Goal: Information Seeking & Learning: Check status

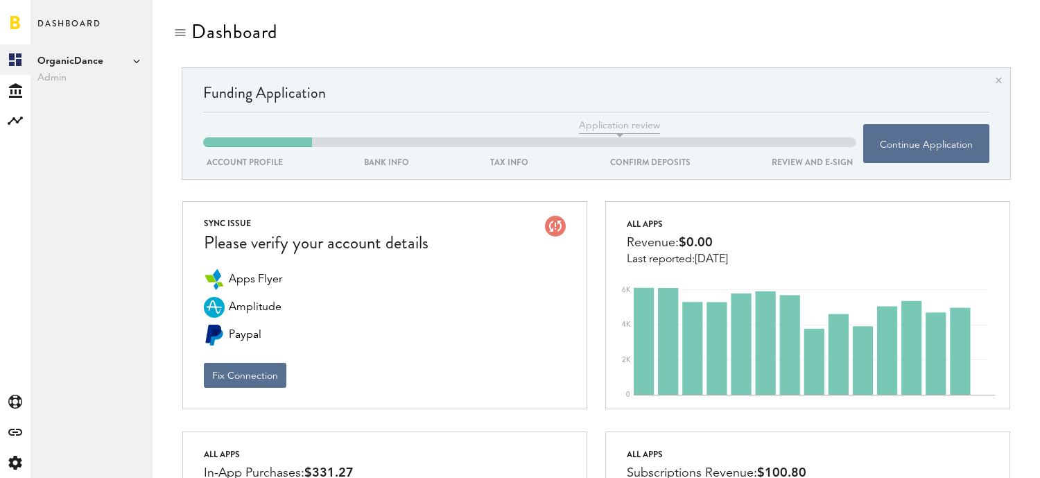
click at [62, 57] on span "OrganicDance" at bounding box center [91, 61] width 108 height 17
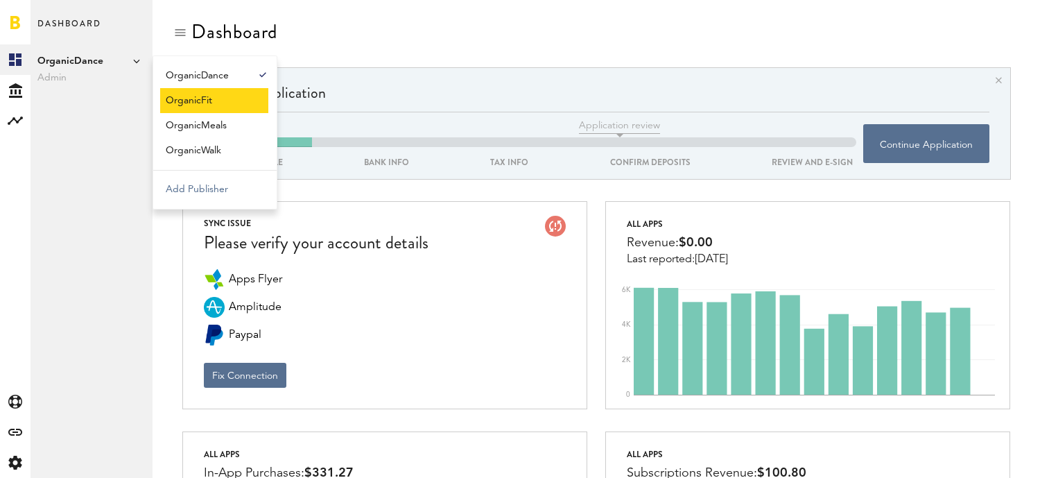
click at [204, 97] on link "OrganicFit" at bounding box center [214, 100] width 108 height 25
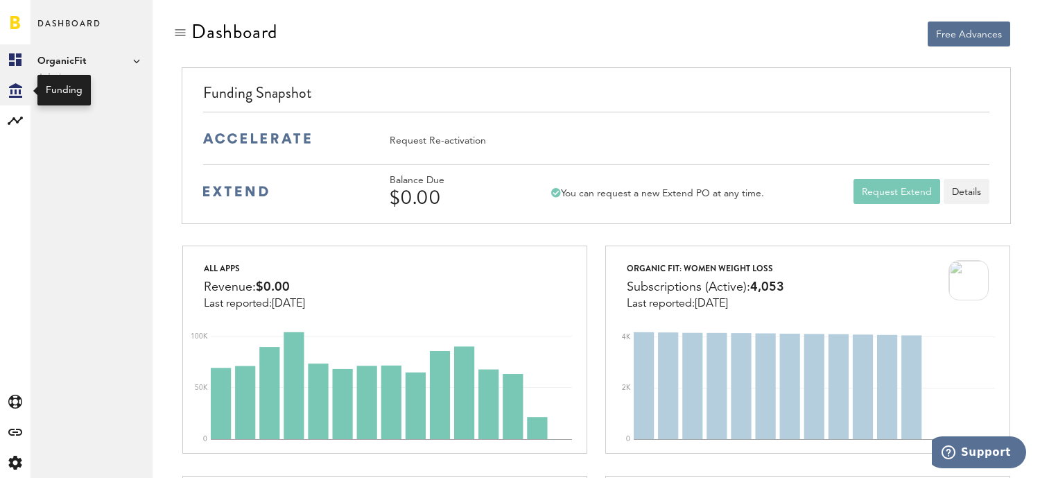
click at [11, 89] on icon at bounding box center [15, 90] width 13 height 15
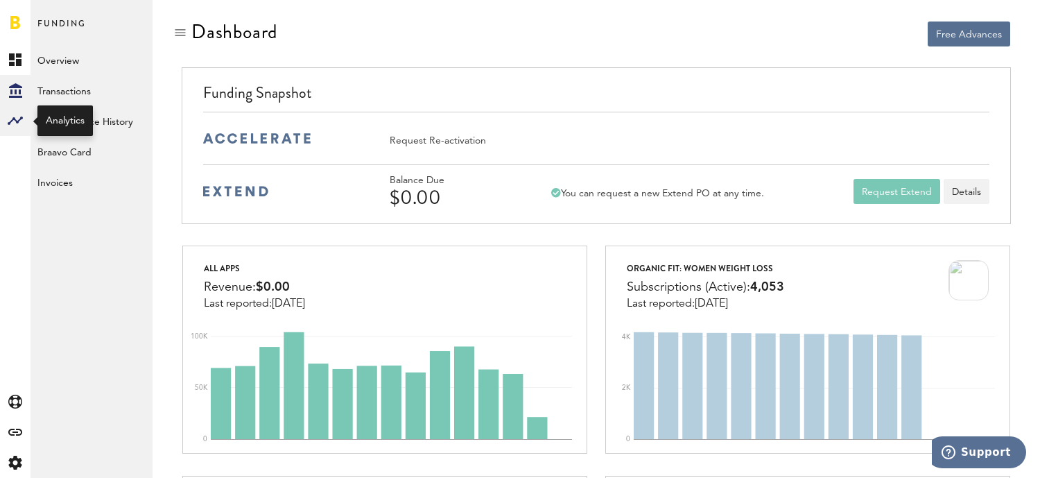
click at [19, 124] on rect at bounding box center [15, 120] width 17 height 17
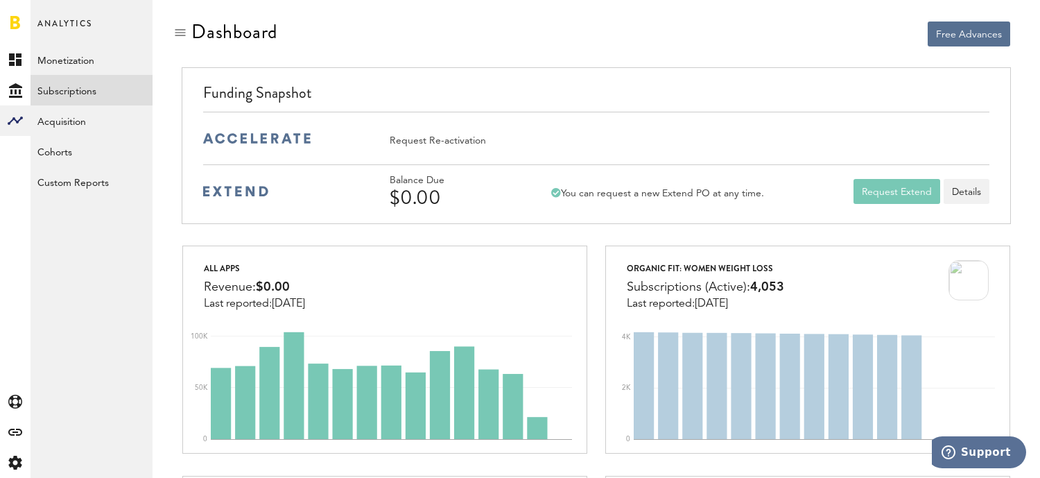
click at [78, 91] on link "Subscriptions" at bounding box center [92, 90] width 122 height 31
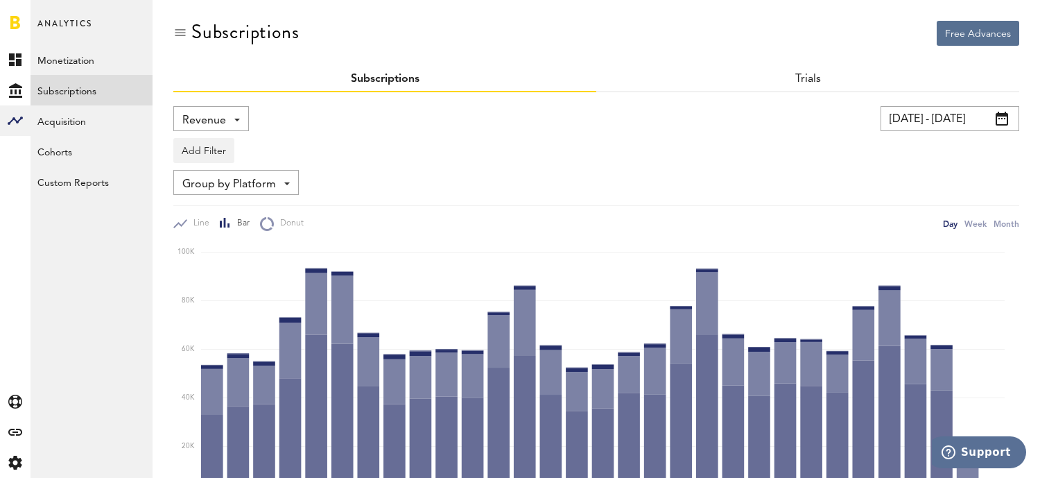
click at [962, 110] on input "[DATE] - [DATE]" at bounding box center [950, 118] width 139 height 25
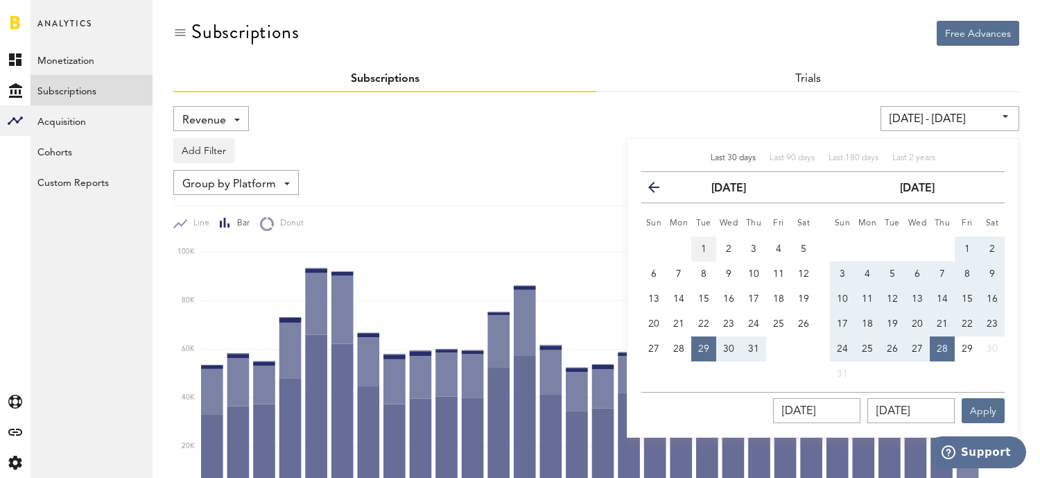
click at [698, 251] on button "1" at bounding box center [703, 249] width 25 height 25
type input "[DATE] - [DATE]"
type input "[DATE]"
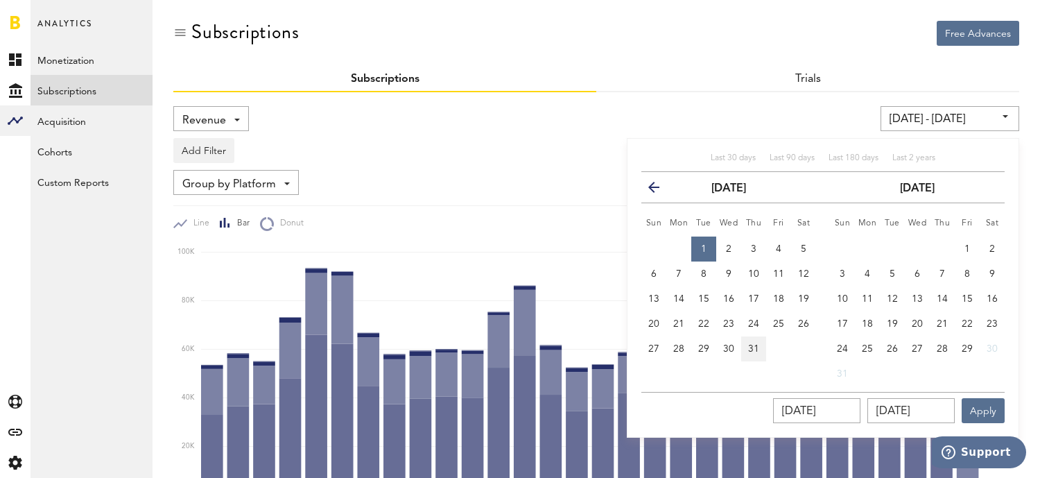
click at [754, 349] on span "31" at bounding box center [753, 349] width 11 height 10
type input "[DATE] - [DATE]"
type input "[DATE]"
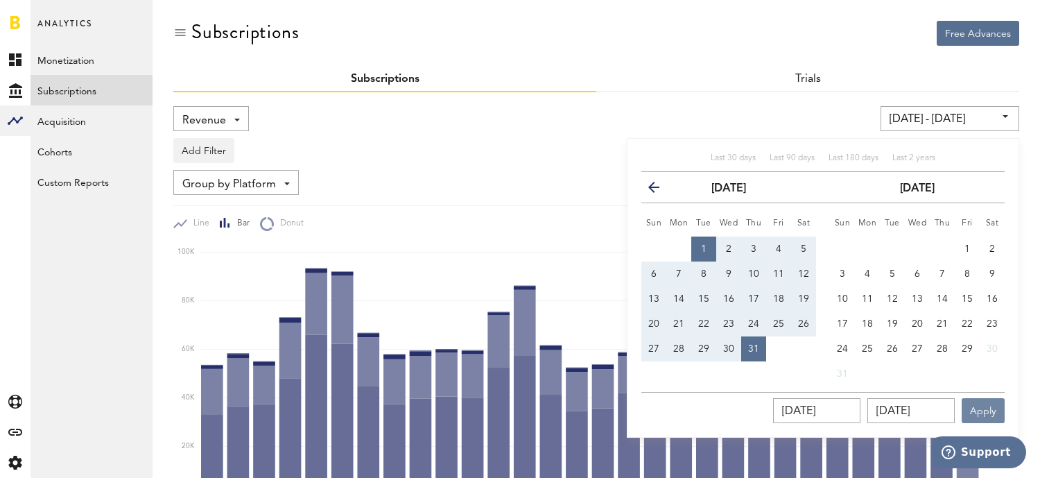
click at [977, 408] on button "Apply" at bounding box center [983, 410] width 43 height 25
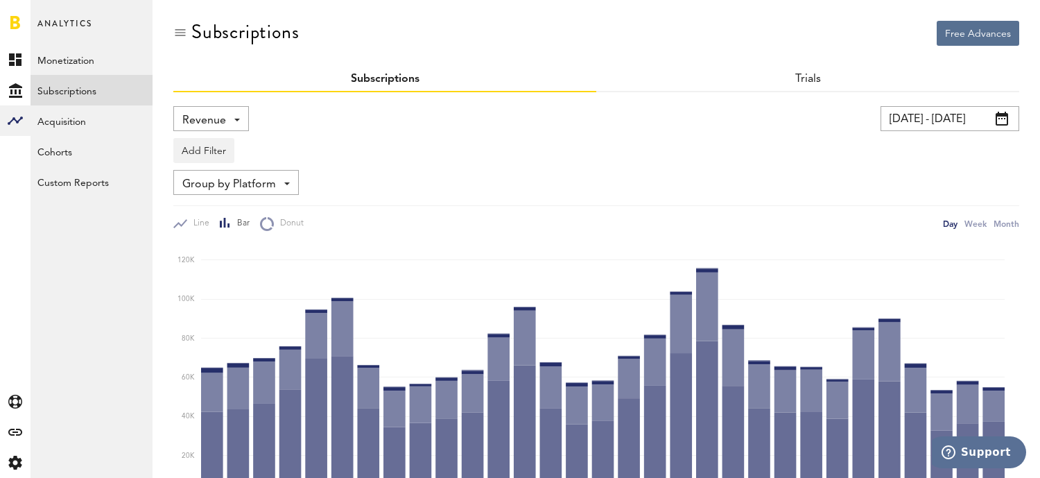
click at [216, 122] on span "Revenue" at bounding box center [204, 121] width 44 height 24
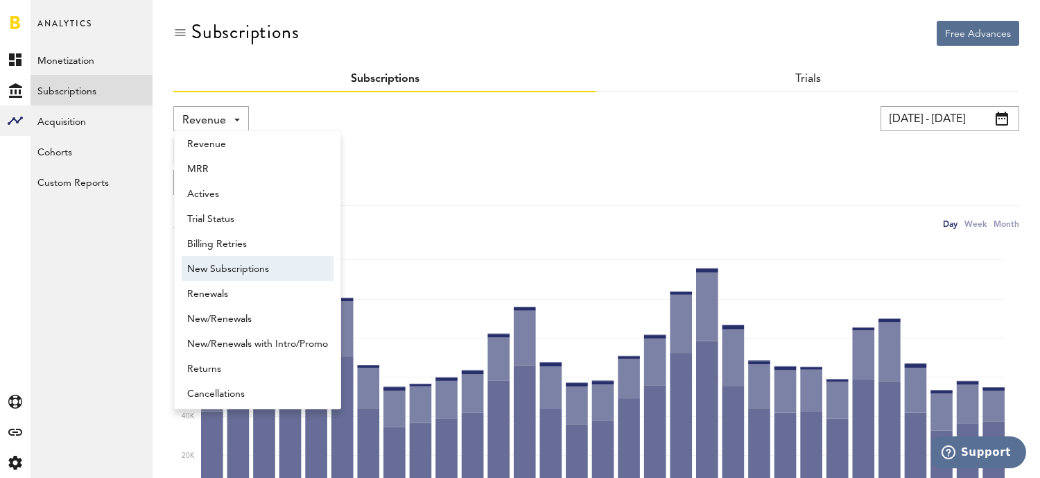
click at [234, 273] on span "New Subscriptions" at bounding box center [257, 269] width 141 height 24
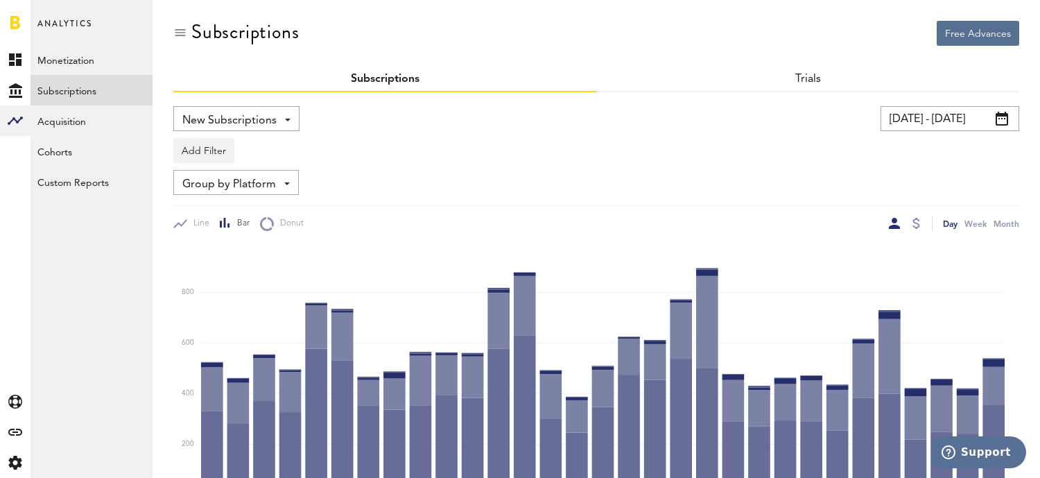
click at [376, 161] on div "Add Filter Platforms Apps Subscriptions Subscription durations Countries" at bounding box center [596, 147] width 846 height 32
click at [251, 175] on span "Group by Platform" at bounding box center [229, 185] width 94 height 24
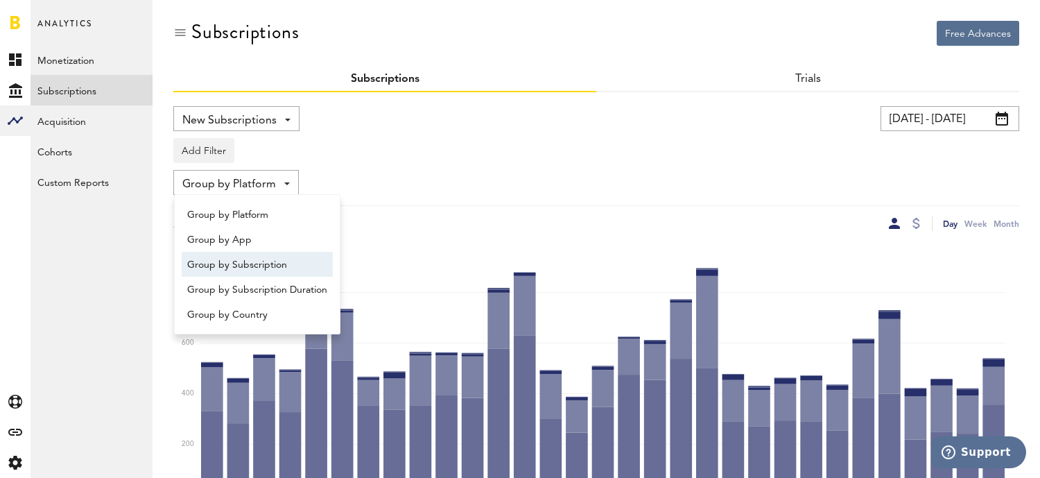
click at [265, 267] on span "Group by Subscription" at bounding box center [257, 265] width 140 height 24
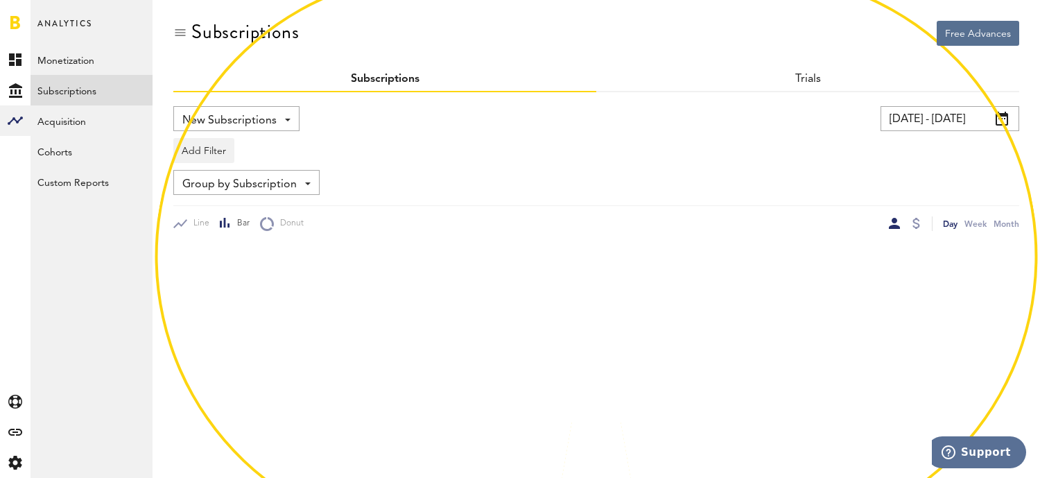
click at [394, 136] on div "Add Filter Platforms Apps Subscriptions Subscription durations Countries" at bounding box center [596, 147] width 846 height 32
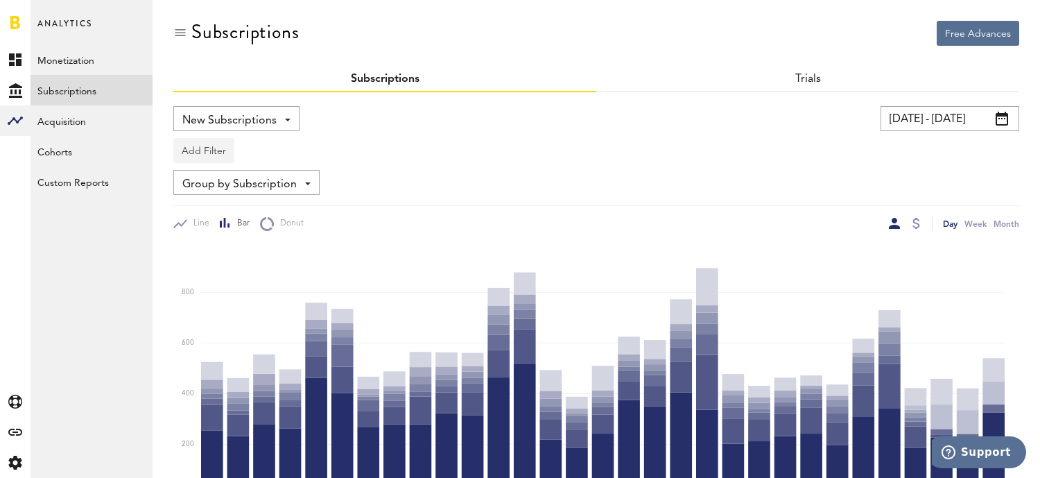
click at [214, 155] on button "Add Filter" at bounding box center [203, 150] width 61 height 25
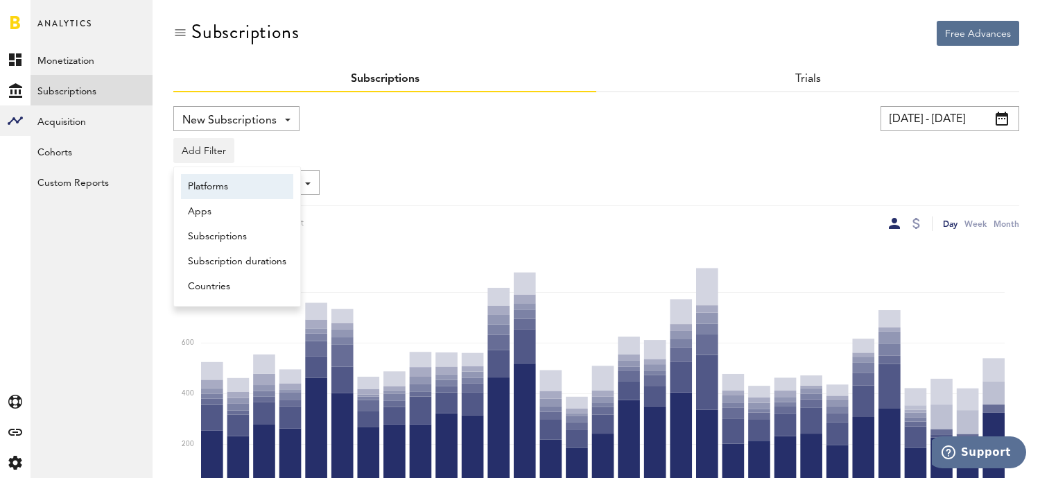
click at [209, 179] on li "Platforms" at bounding box center [237, 186] width 112 height 25
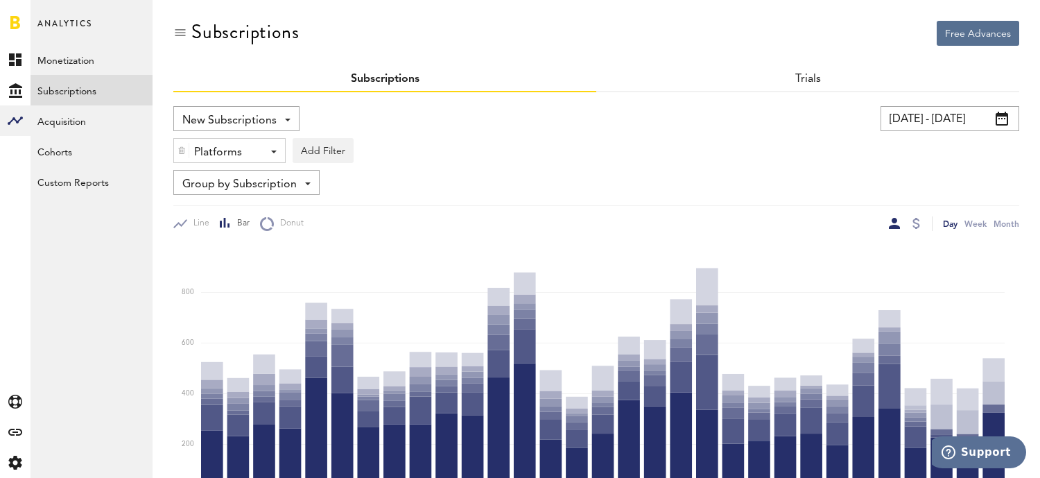
click at [261, 155] on div "Platforms - Apple App Store Google Play Paypal Stripe" at bounding box center [229, 151] width 111 height 25
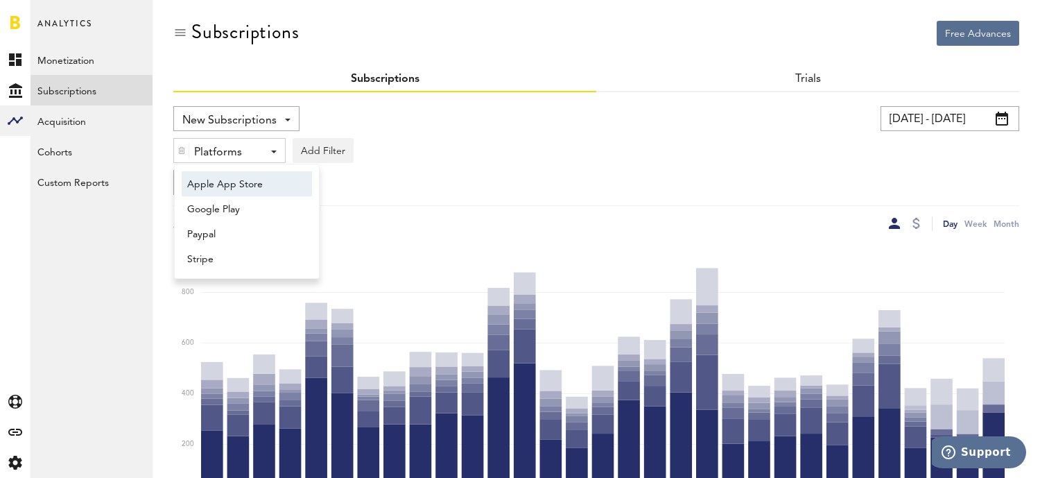
click at [245, 183] on span "Apple App Store" at bounding box center [240, 185] width 106 height 24
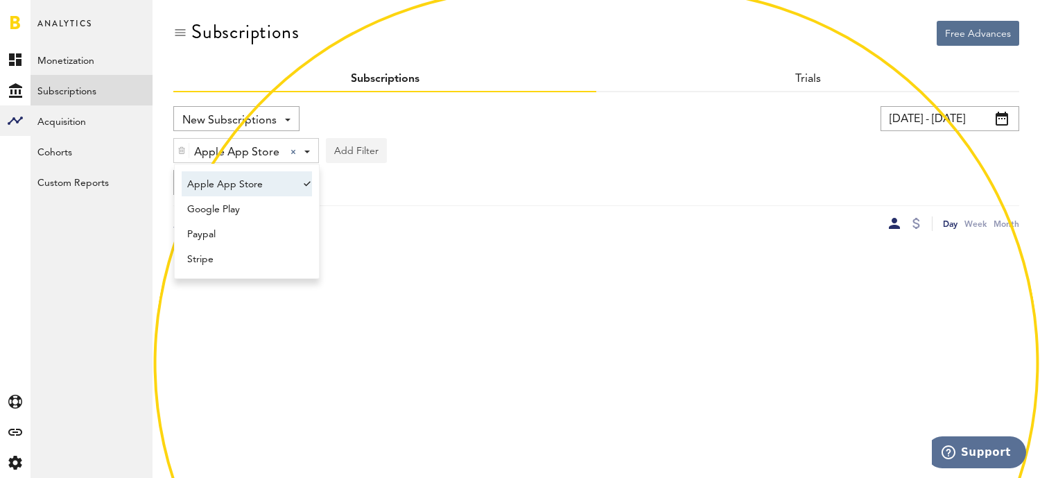
click at [362, 153] on button "Add Filter" at bounding box center [356, 150] width 61 height 25
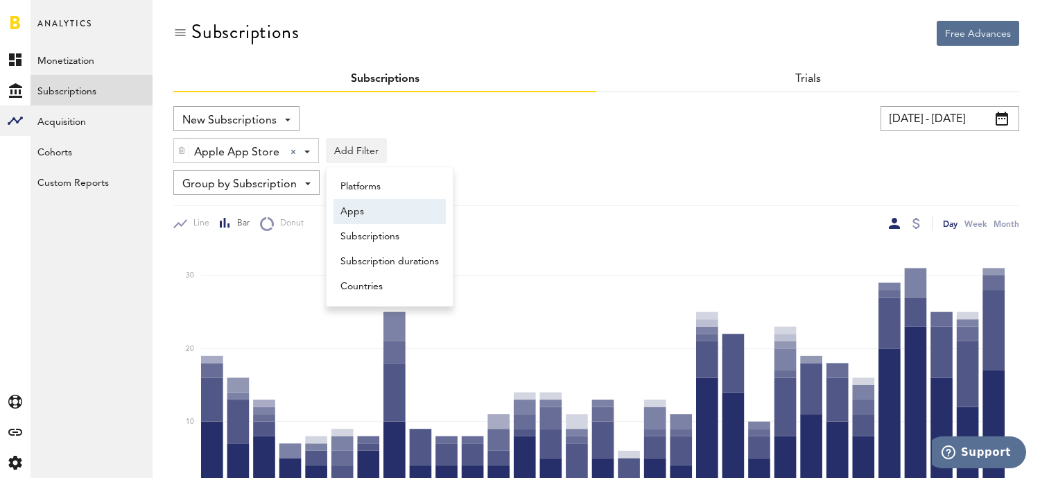
click at [359, 210] on li "Apps" at bounding box center [390, 211] width 112 height 25
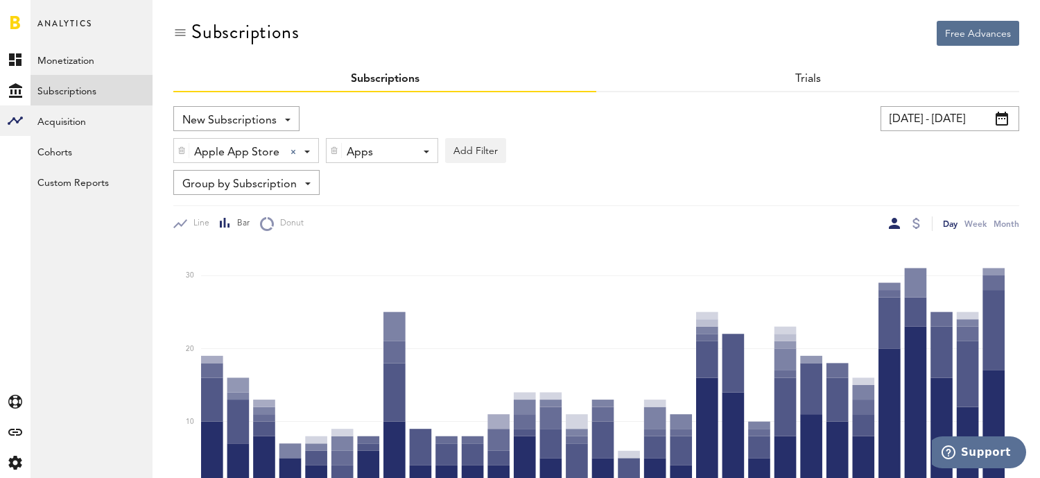
click at [417, 151] on div "Apps - All Active Inactive Organic Dance: Weight Loss App Organic Fit: Women We…" at bounding box center [382, 151] width 111 height 25
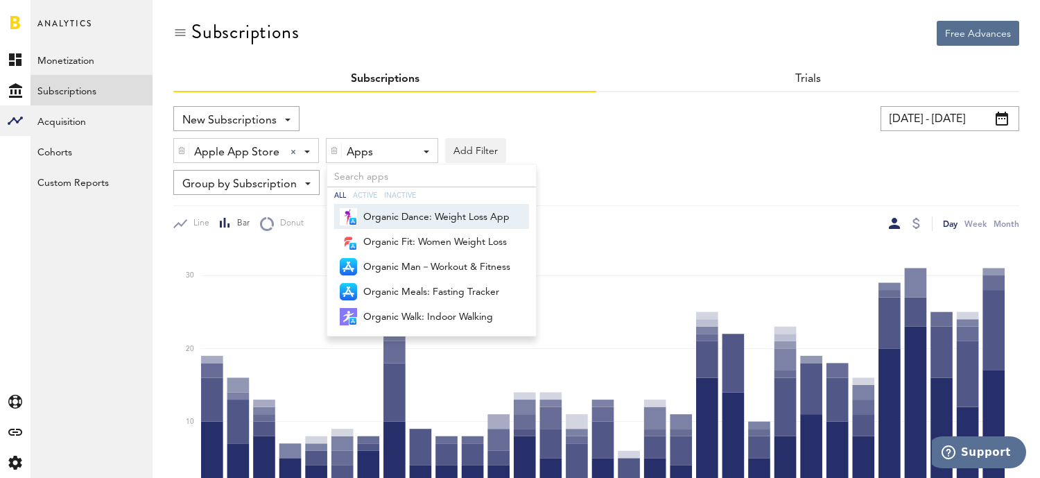
click at [410, 211] on span "Organic Dance: Weight Loss App" at bounding box center [436, 217] width 147 height 24
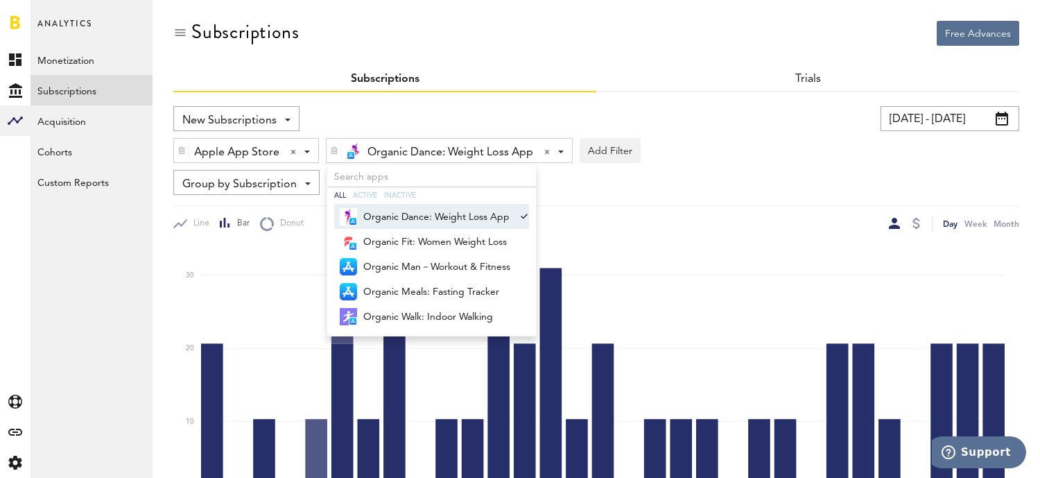
click at [726, 154] on div "Apple App Store Apple App Store Apple App Store Google Play Paypal Stripe Organ…" at bounding box center [596, 147] width 846 height 32
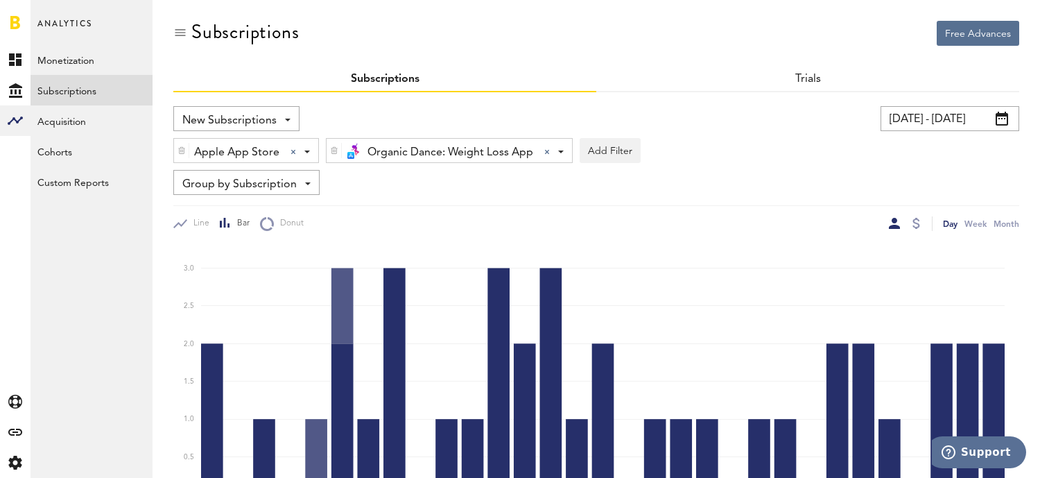
click at [559, 150] on div "Organic Dance: Weight Loss App Organic Dance: Weight Loss App All Active Inacti…" at bounding box center [450, 151] width 246 height 25
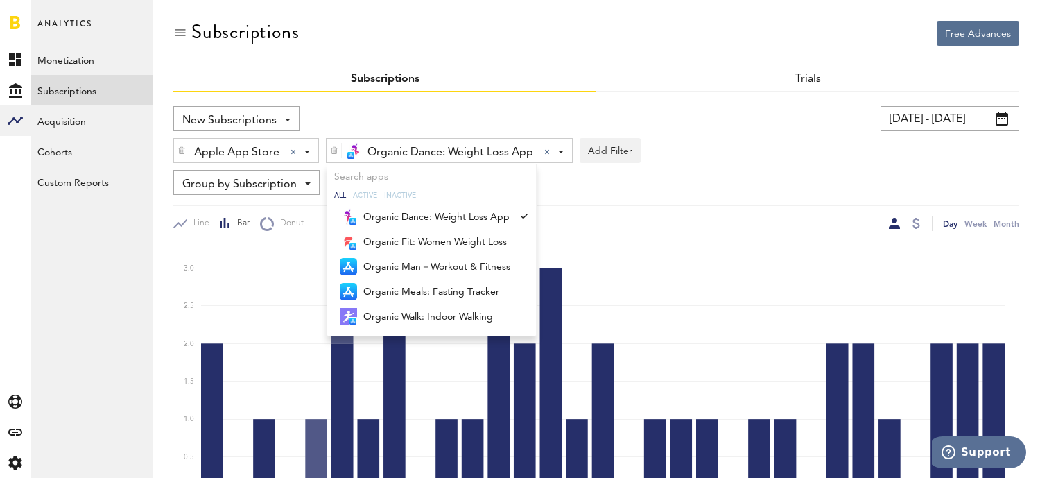
click at [616, 191] on div "Group by Subscription Group by Platform Group by App Group by Subscription Grou…" at bounding box center [596, 182] width 846 height 25
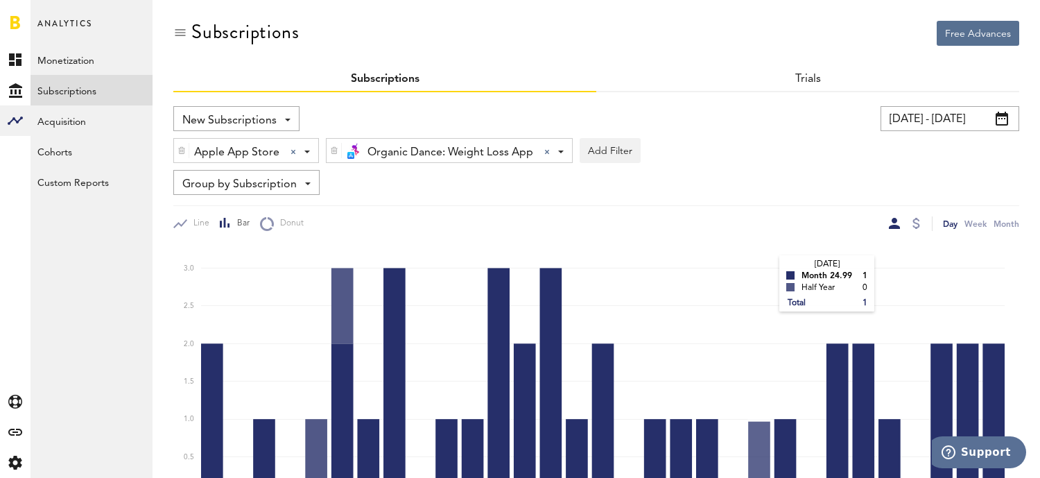
click at [766, 271] on rect at bounding box center [603, 370] width 804 height 250
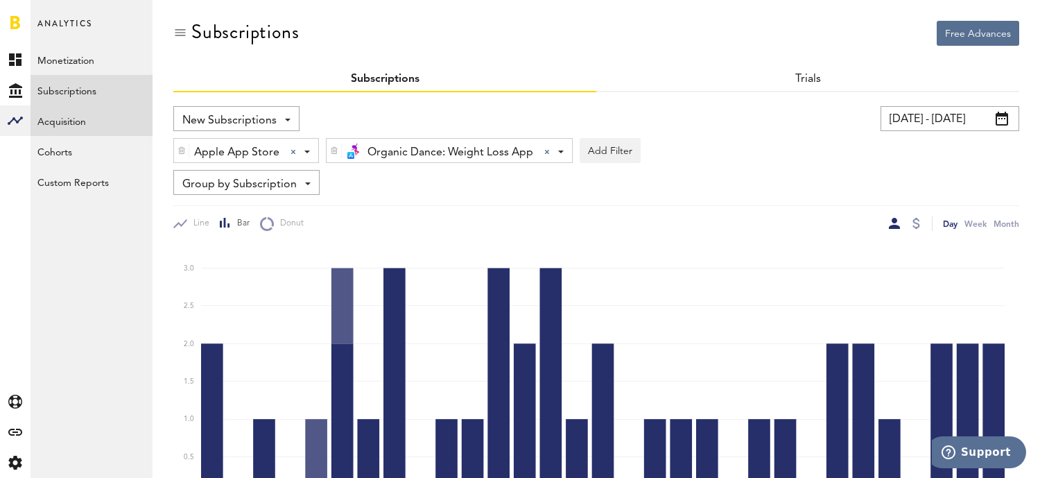
click at [55, 119] on link "Acquisition" at bounding box center [92, 120] width 122 height 31
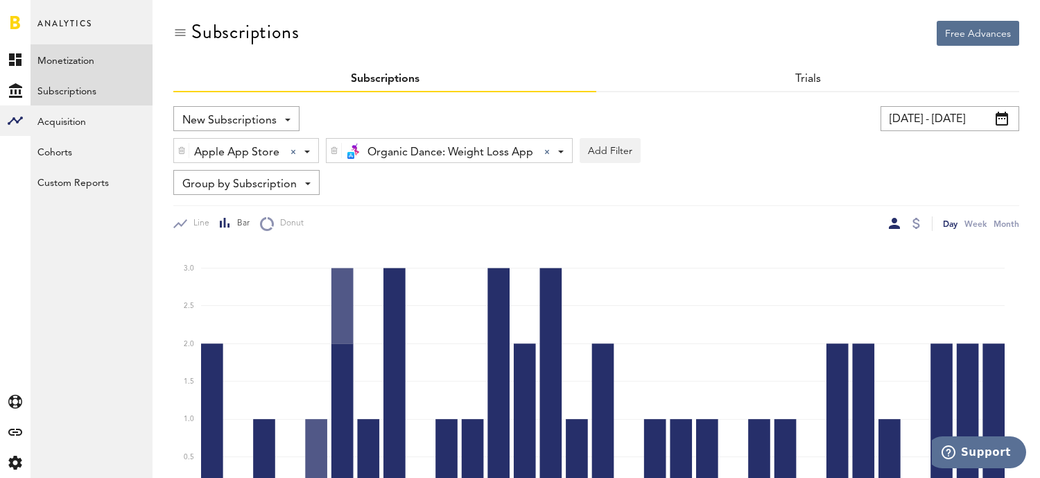
click at [72, 58] on link "Monetization" at bounding box center [92, 59] width 122 height 31
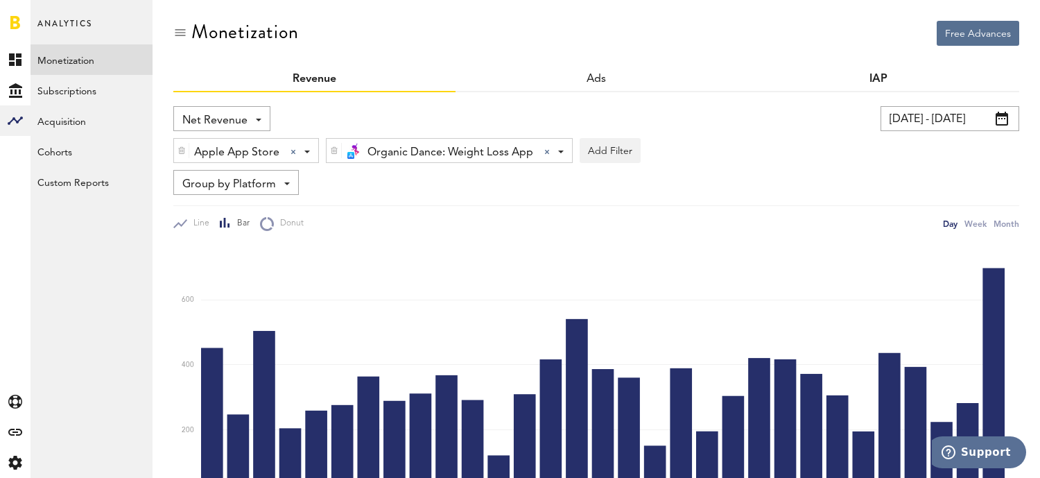
click at [873, 80] on link "IAP" at bounding box center [879, 79] width 18 height 11
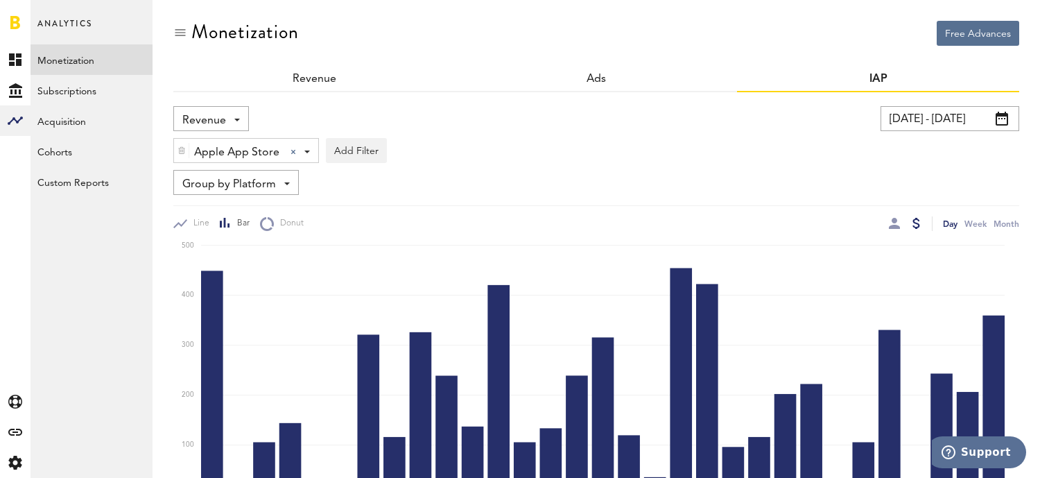
click at [959, 114] on input "[DATE] - [DATE]" at bounding box center [950, 118] width 139 height 25
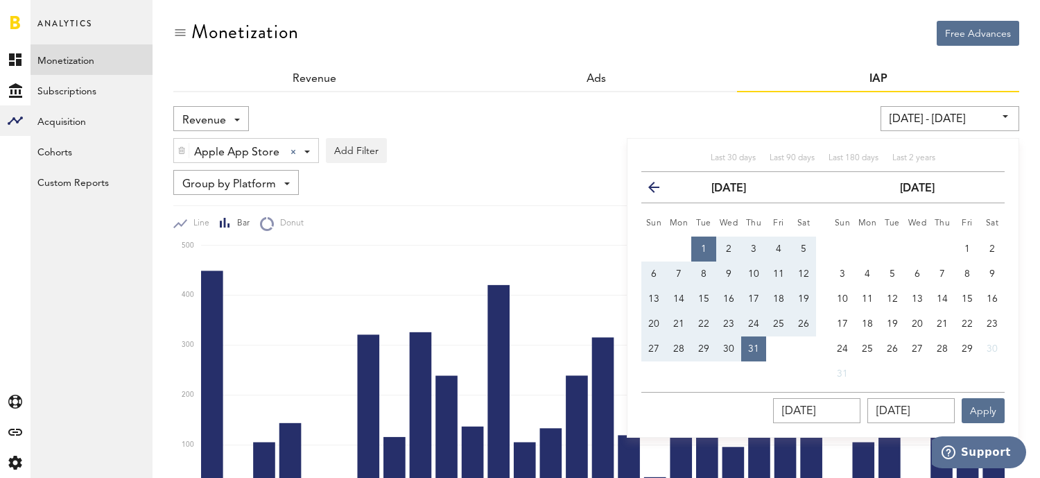
click at [785, 101] on div "Revenue Revenue Refunds [DATE] - [DATE] Last 30 days Last 90 days Last 180 days…" at bounding box center [596, 375] width 846 height 567
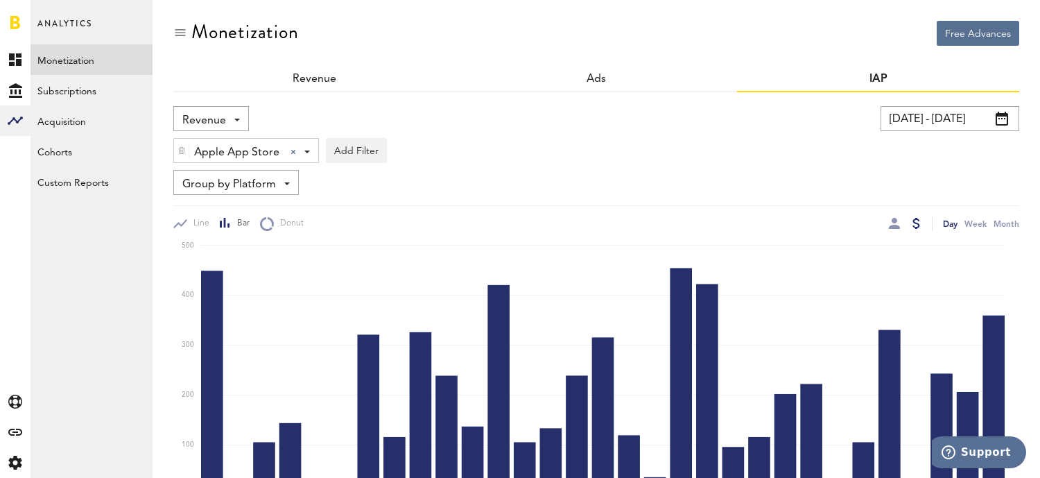
click at [215, 116] on span "Revenue" at bounding box center [204, 121] width 44 height 24
click at [474, 136] on div "Apple App Store Apple App Store Apple App Store Google Play Add Filter Platform…" at bounding box center [596, 147] width 846 height 32
click at [891, 224] on div at bounding box center [894, 223] width 11 height 11
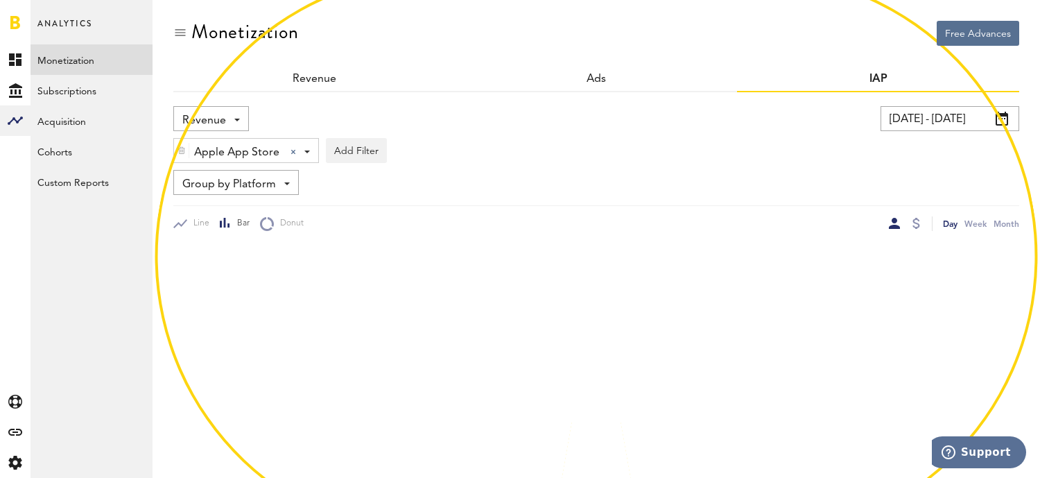
click at [456, 106] on div "Revenue Revenue Refunds" at bounding box center [369, 118] width 392 height 25
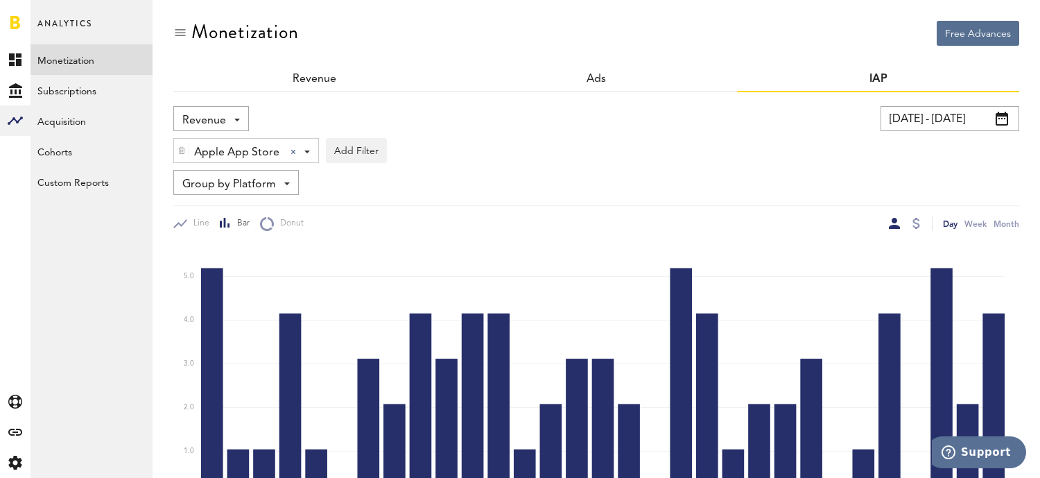
click at [277, 182] on div "Group by Platform Group by IAP Group by Platform Group by App Group by Country" at bounding box center [236, 182] width 126 height 25
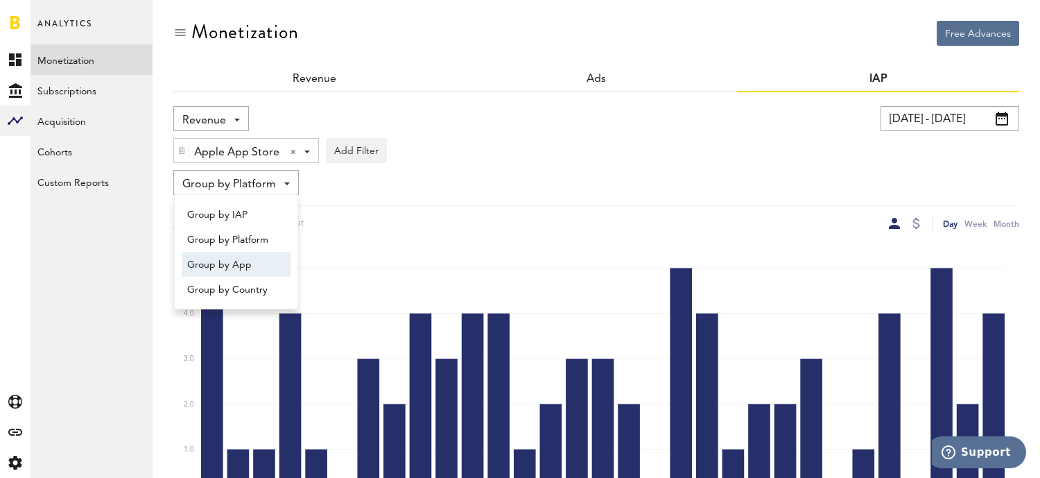
click at [240, 266] on span "Group by App" at bounding box center [236, 265] width 98 height 24
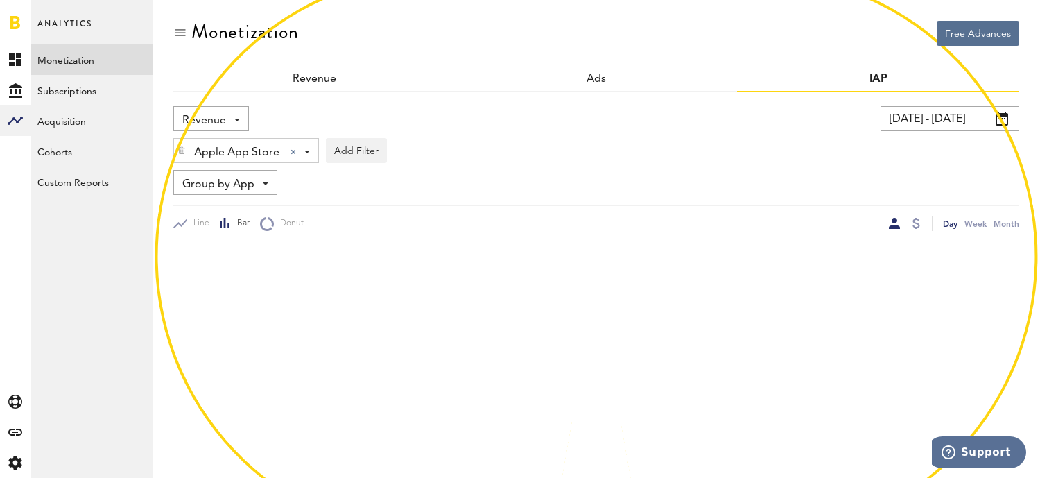
click at [507, 166] on div "Revenue Revenue Refunds [DATE] - [DATE] Last 30 days Last 90 days Last 180 days…" at bounding box center [596, 168] width 846 height 125
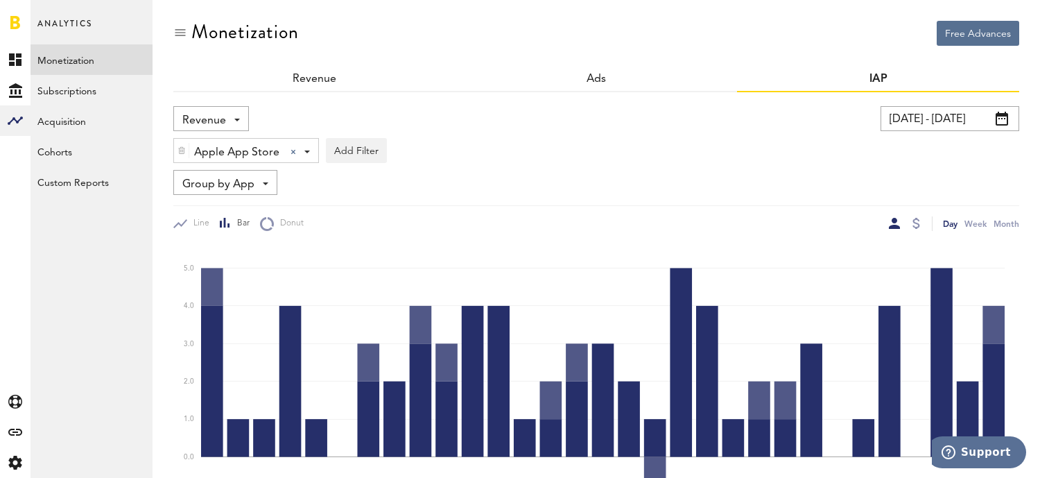
click at [187, 150] on div at bounding box center [181, 151] width 15 height 24
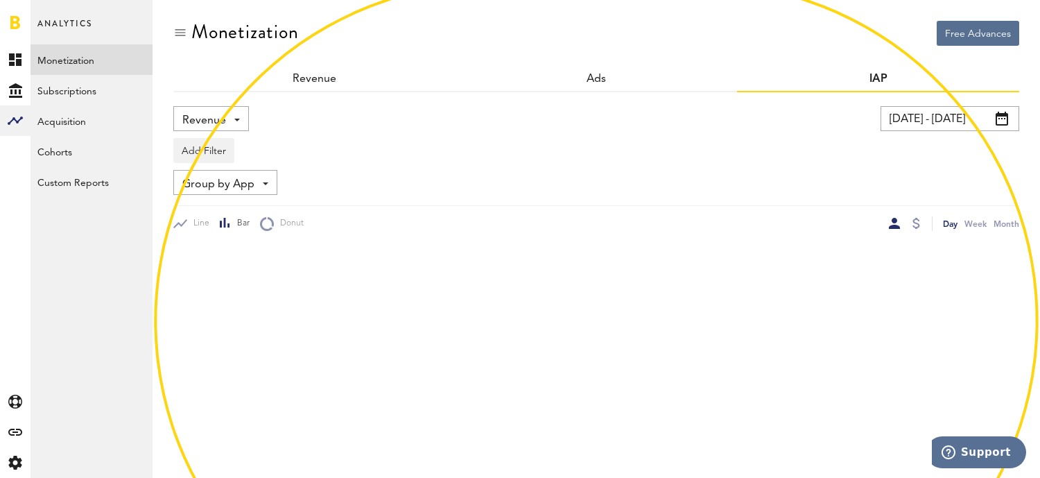
click at [427, 141] on div "Add Filter Platforms Apps" at bounding box center [596, 147] width 846 height 32
